Goal: Task Accomplishment & Management: Use online tool/utility

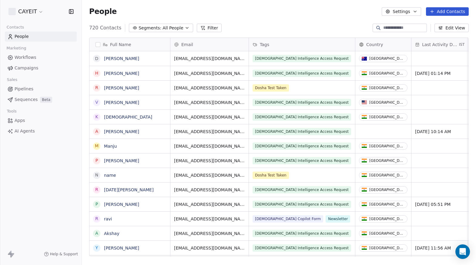
scroll to position [228, 389]
click at [33, 13] on html "CAYEIT Contacts People Marketing Workflows Campaigns Sales Pipelines Sequences …" at bounding box center [238, 132] width 476 height 265
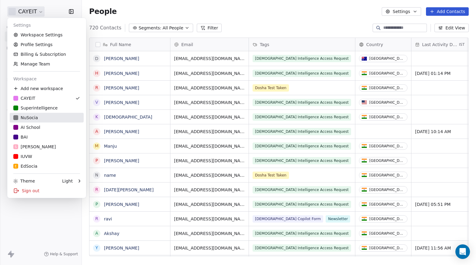
click at [35, 122] on link "NuSocia" at bounding box center [47, 118] width 74 height 10
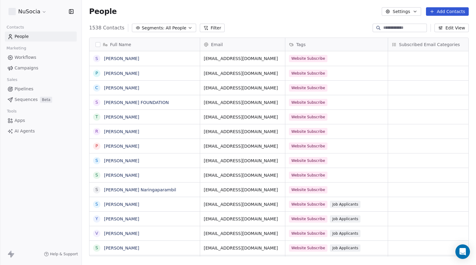
scroll to position [228, 389]
click at [98, 45] on button "button" at bounding box center [97, 44] width 5 height 5
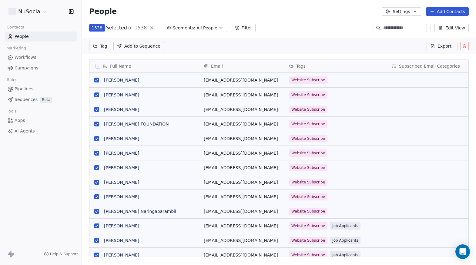
scroll to position [207, 389]
click at [434, 47] on icon at bounding box center [432, 46] width 3 height 4
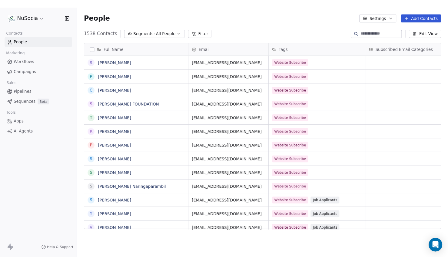
scroll to position [228, 389]
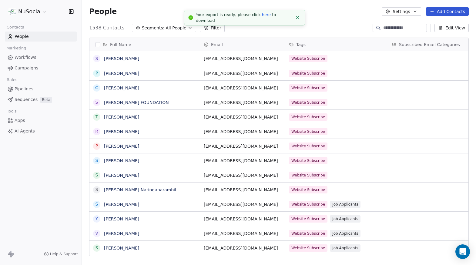
click at [263, 17] on link "here" at bounding box center [266, 14] width 9 height 5
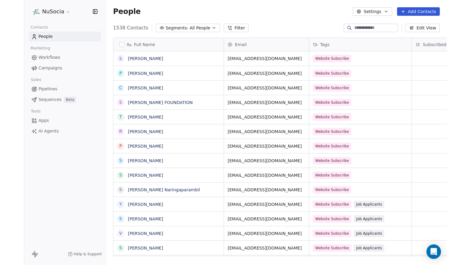
scroll to position [228, 337]
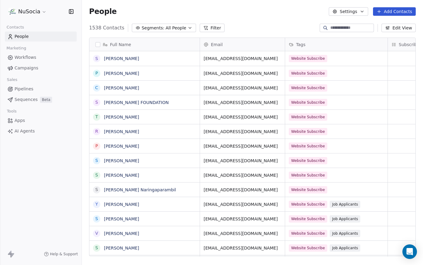
click at [266, 12] on div "People Settings Add Contacts" at bounding box center [252, 11] width 327 height 8
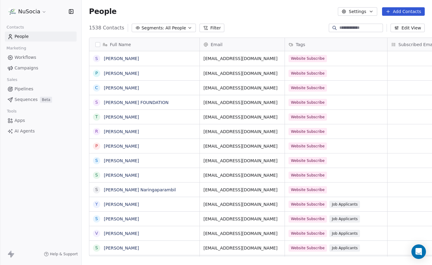
scroll to position [228, 346]
click at [27, 125] on link "Apps" at bounding box center [41, 120] width 72 height 10
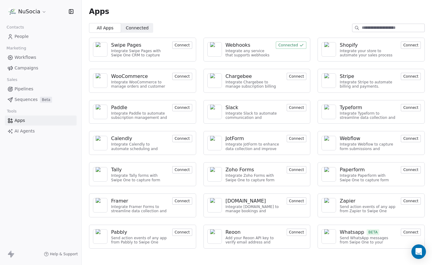
click at [237, 57] on div "Integrate any service that supports webhooks with Swipe One to capture and auto…" at bounding box center [249, 53] width 47 height 9
click at [212, 49] on img at bounding box center [214, 49] width 9 height 15
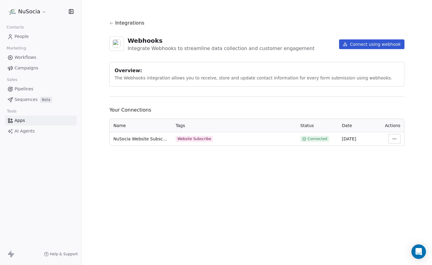
click at [398, 45] on button "Connect using webhook" at bounding box center [371, 44] width 65 height 10
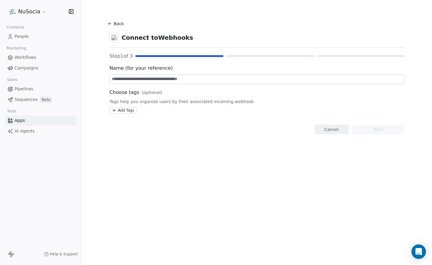
click at [230, 82] on input at bounding box center [257, 79] width 294 height 9
type input "******"
click at [129, 112] on html "NuSocia Contacts People Marketing Workflows Campaigns Sales Pipelines Sequences…" at bounding box center [216, 132] width 432 height 265
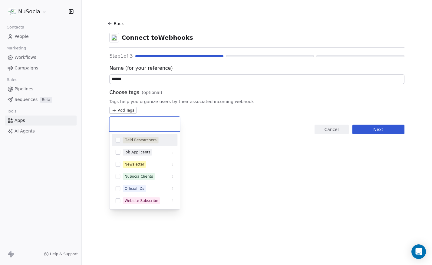
click at [142, 123] on input "text" at bounding box center [144, 124] width 63 height 7
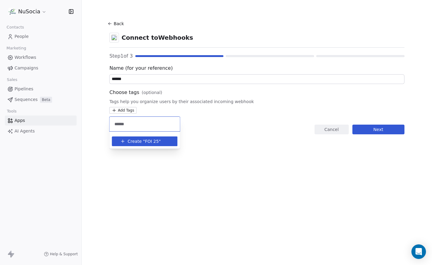
type input "******"
click at [151, 141] on span "FOI 25" at bounding box center [152, 141] width 14 height 6
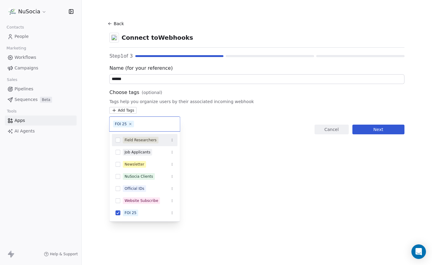
click at [356, 144] on html "NuSocia Contacts People Marketing Workflows Campaigns Sales Pipelines Sequences…" at bounding box center [216, 132] width 432 height 265
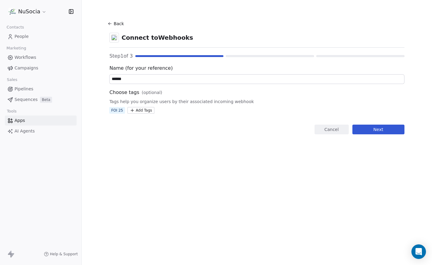
click at [381, 129] on button "Next" at bounding box center [379, 130] width 52 height 10
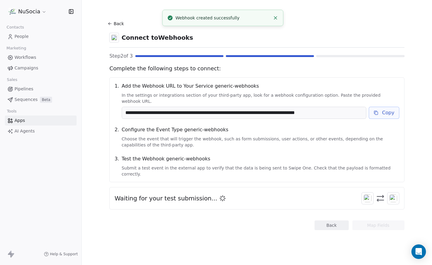
click at [377, 111] on button "Copy" at bounding box center [384, 113] width 31 height 12
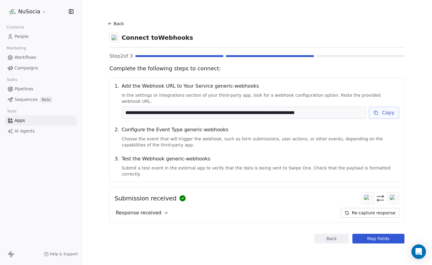
click at [205, 208] on div "Response received Re-capture response" at bounding box center [257, 213] width 285 height 10
click at [161, 208] on div "Response received" at bounding box center [142, 213] width 55 height 10
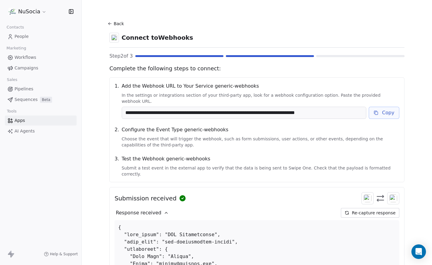
scroll to position [106, 0]
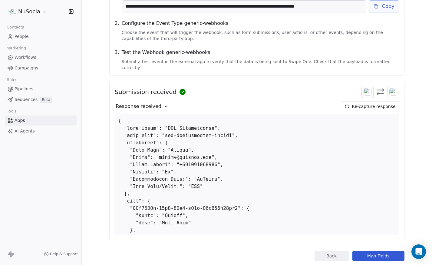
click at [367, 251] on button "Map Fields" at bounding box center [379, 256] width 52 height 10
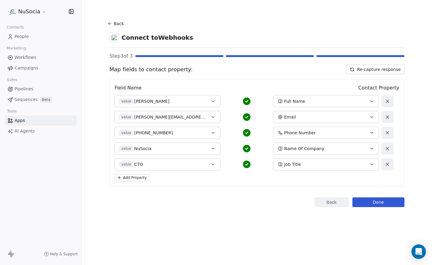
click at [377, 203] on button "Done" at bounding box center [379, 202] width 52 height 10
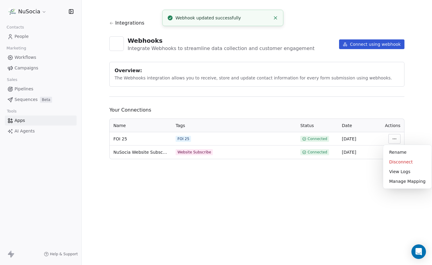
click at [396, 138] on html "NuSocia Contacts People Marketing Workflows Campaigns Sales Pipelines Sequences…" at bounding box center [216, 132] width 432 height 265
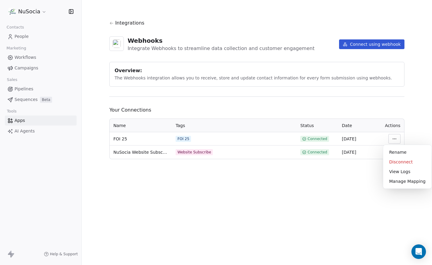
click at [305, 188] on html "NuSocia Contacts People Marketing Workflows Campaigns Sales Pipelines Sequences…" at bounding box center [216, 132] width 432 height 265
